Goal: Obtain resource: Obtain resource

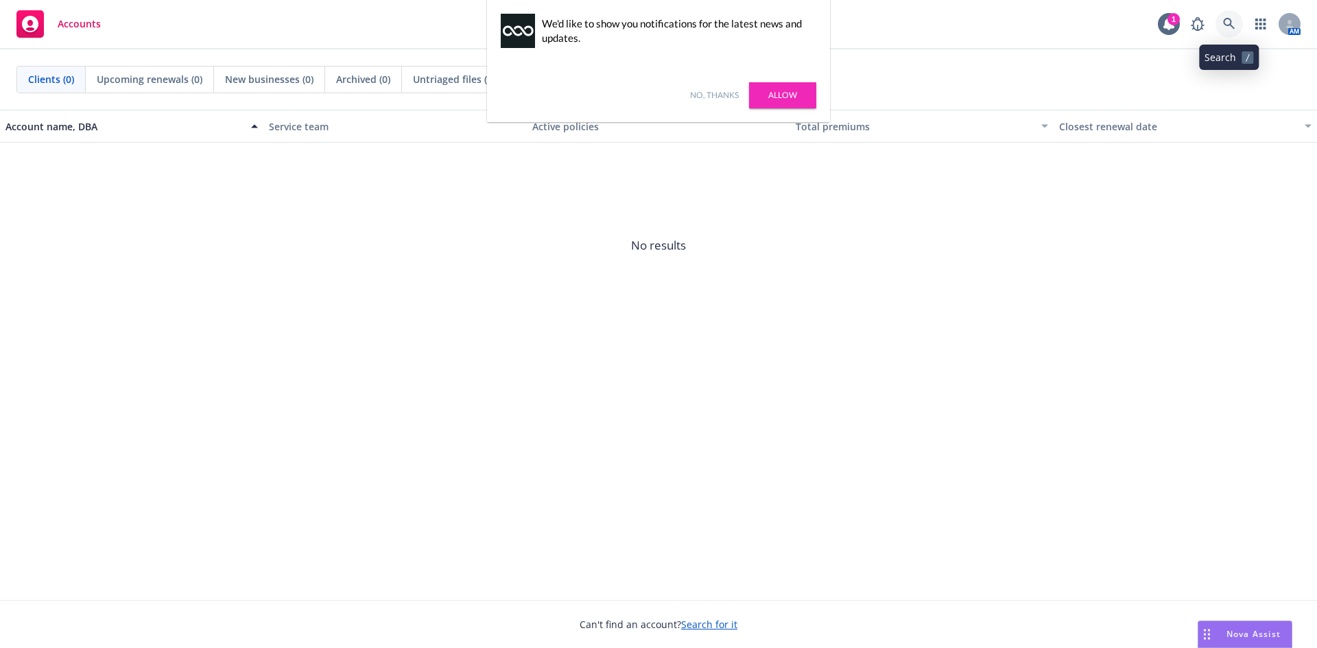
click at [1227, 24] on icon at bounding box center [1229, 24] width 12 height 12
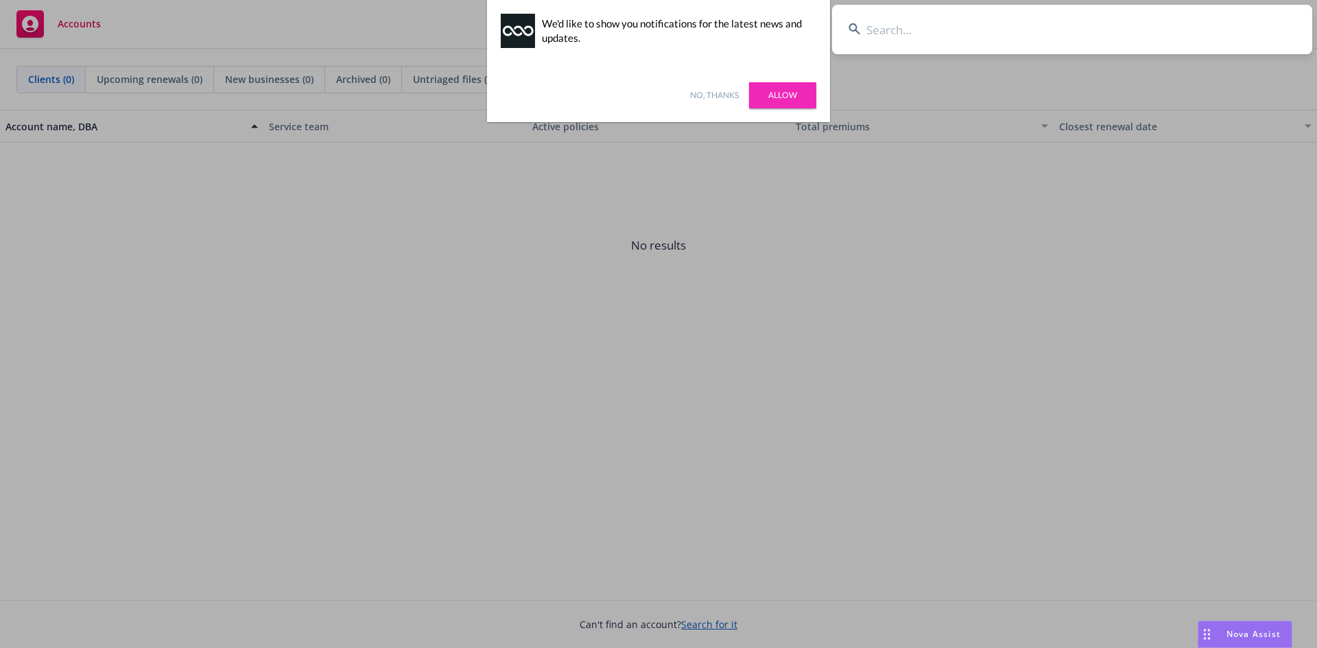
click at [893, 26] on input at bounding box center [1072, 29] width 480 height 49
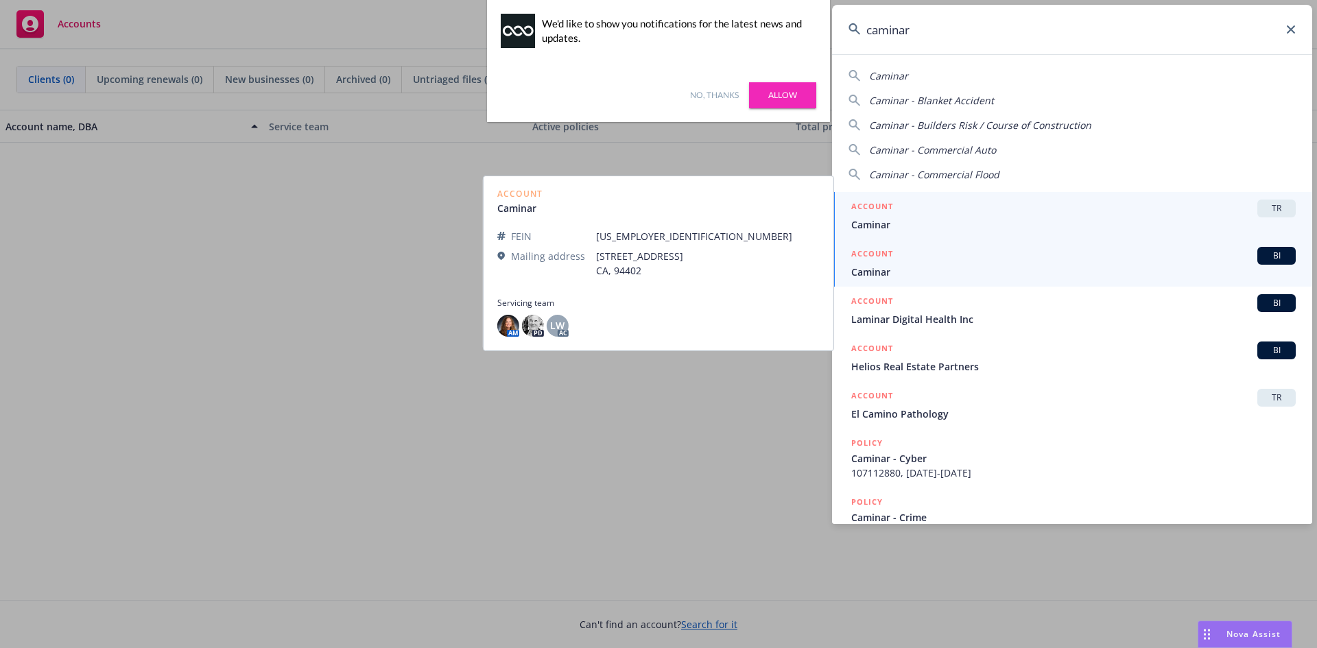
type input "caminar"
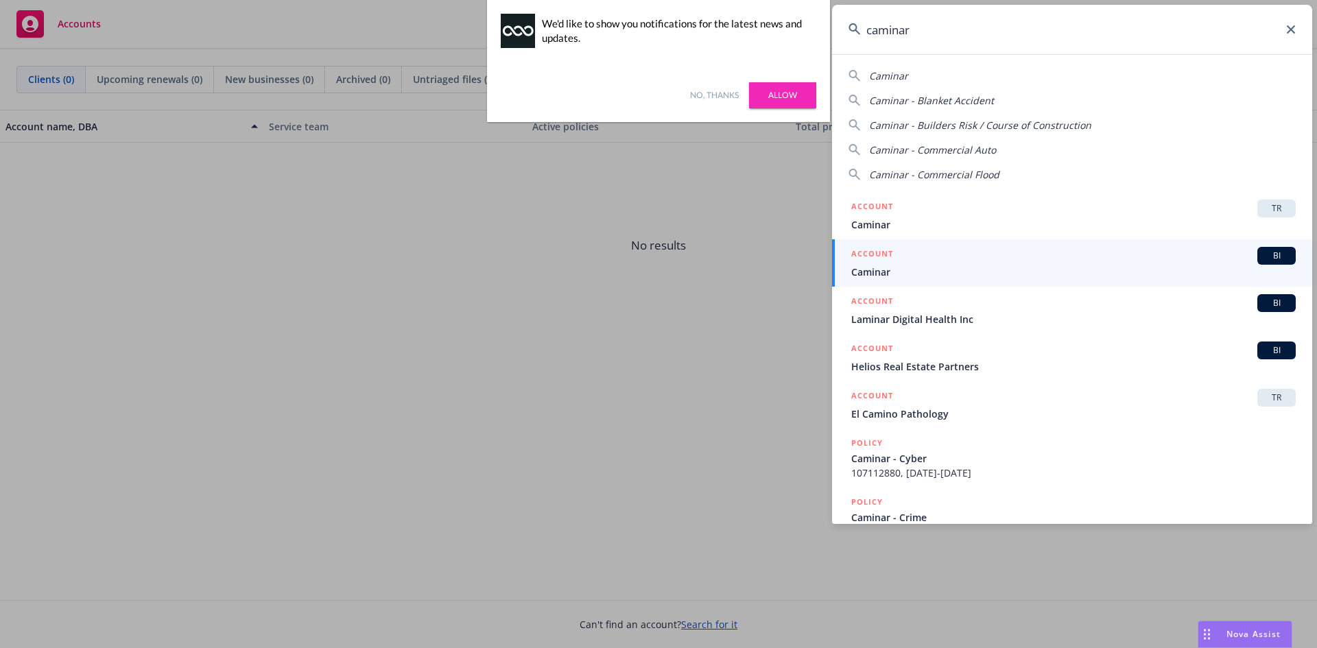
drag, startPoint x: 1269, startPoint y: 209, endPoint x: 1166, endPoint y: 218, distance: 102.6
click at [1269, 209] on span "TR" at bounding box center [1276, 208] width 27 height 12
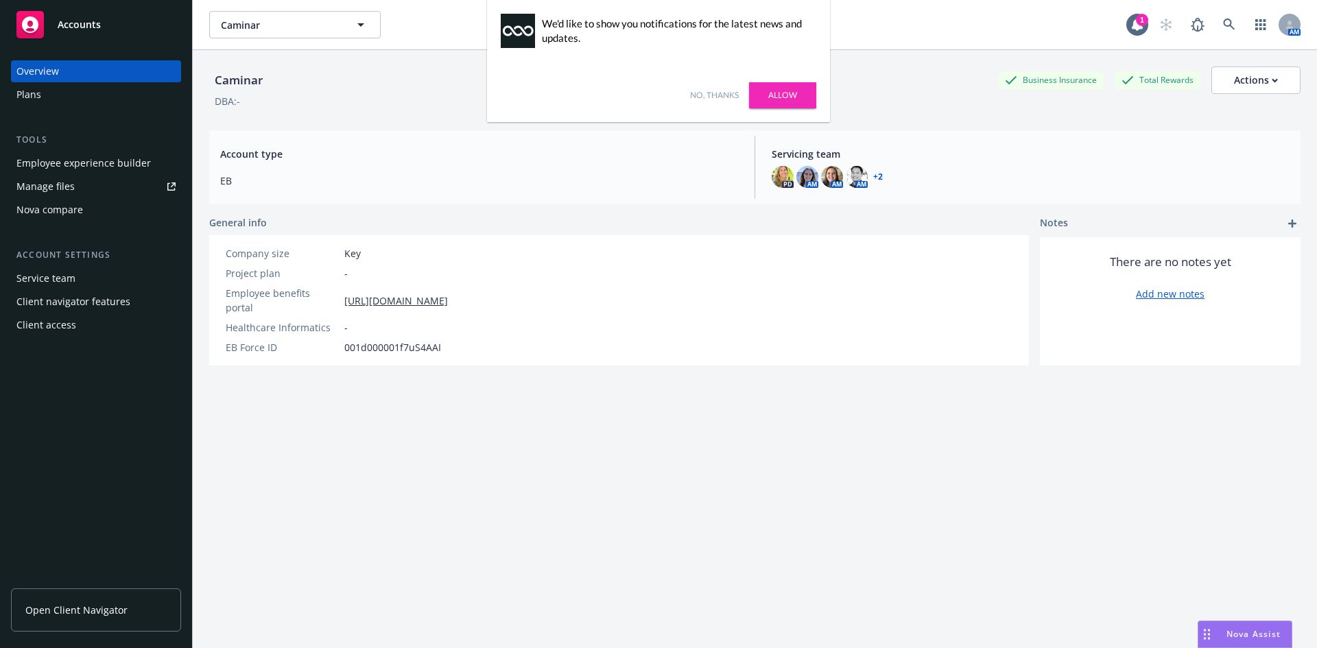
click at [71, 187] on div "Manage files" at bounding box center [45, 187] width 58 height 22
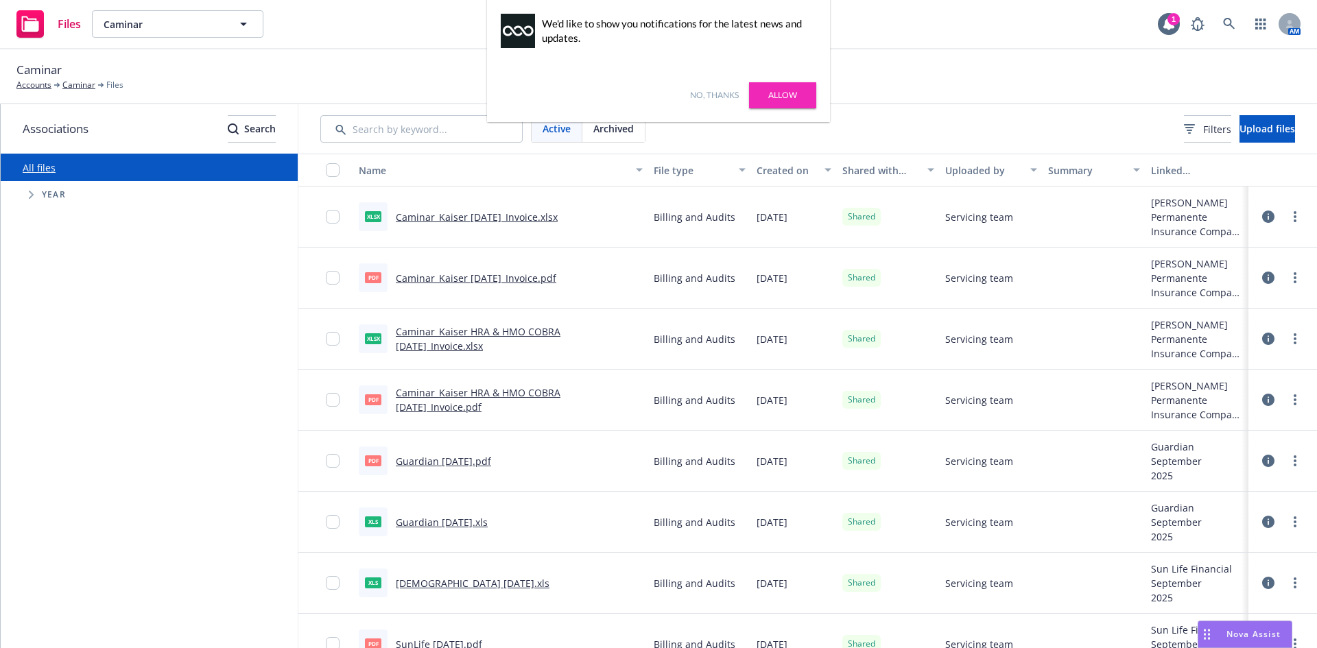
drag, startPoint x: 428, startPoint y: 336, endPoint x: 153, endPoint y: 385, distance: 279.6
click at [153, 385] on div "All files Accessibility guide for tree Tree Example. Navigate the tree with the…" at bounding box center [149, 401] width 297 height 495
click at [1294, 339] on circle "more" at bounding box center [1295, 339] width 3 height 3
click at [213, 375] on div "All files Accessibility guide for tree Tree Example. Navigate the tree with the…" at bounding box center [149, 401] width 297 height 495
click at [508, 391] on link "Caminar_Kaiser HRA & HMO COBRA [DATE]_Invoice.pdf" at bounding box center [478, 399] width 165 height 27
